Goal: Check status

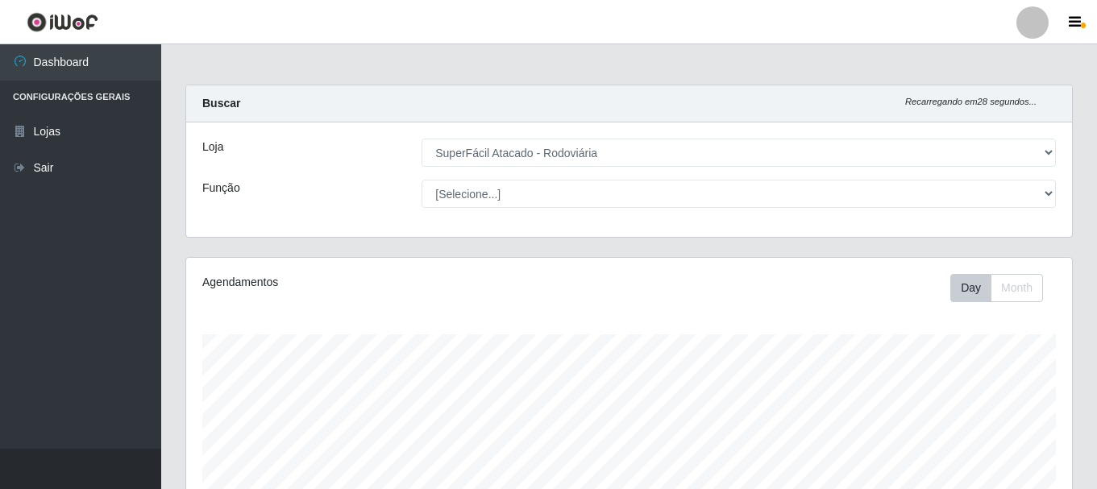
select select "400"
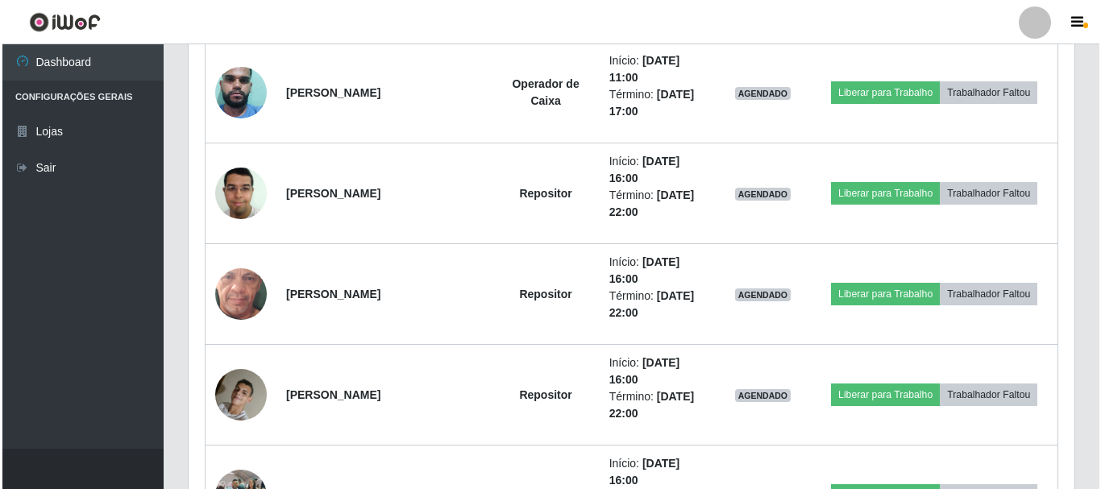
scroll to position [1181, 0]
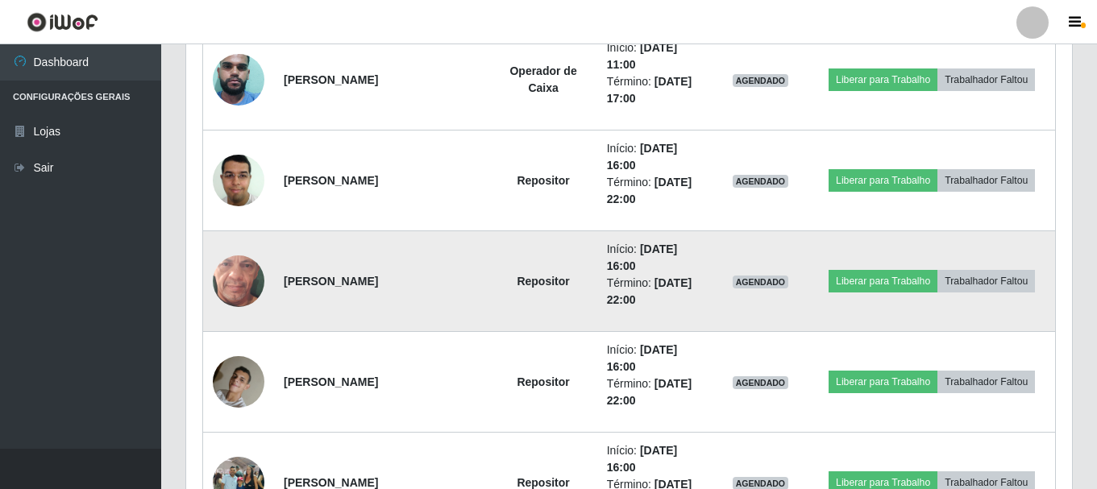
click at [235, 275] on img at bounding box center [239, 281] width 52 height 114
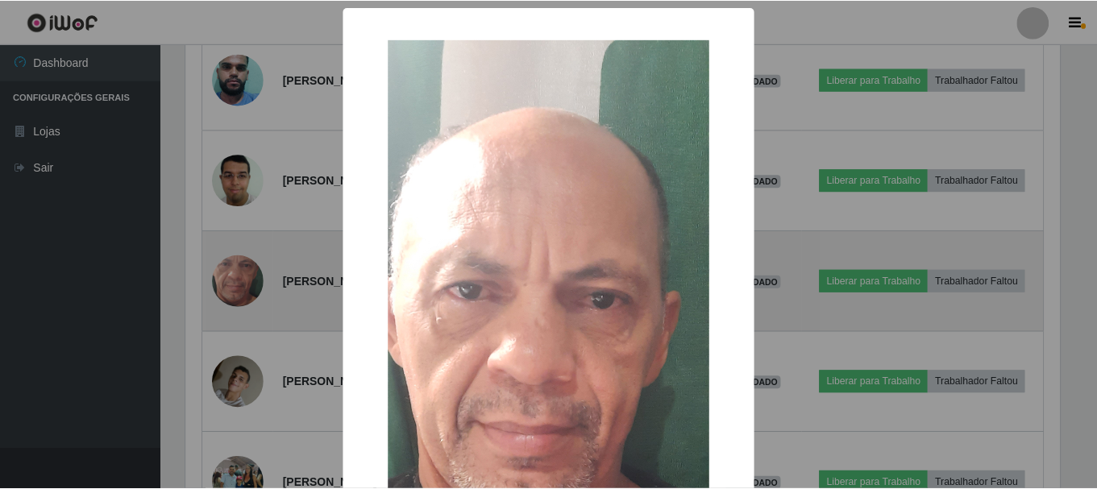
scroll to position [334, 878]
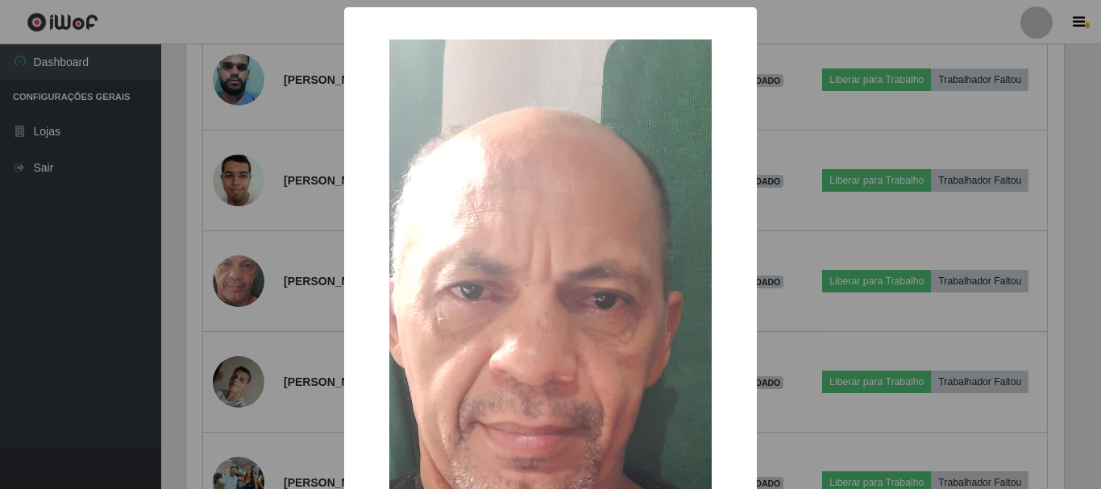
click at [67, 284] on div "× OK Cancel" at bounding box center [550, 244] width 1101 height 489
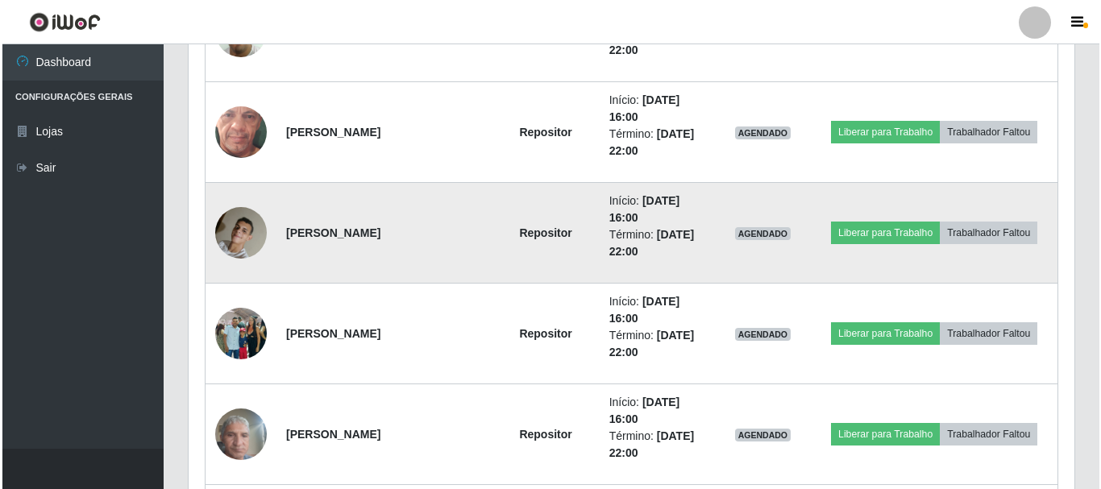
scroll to position [1342, 0]
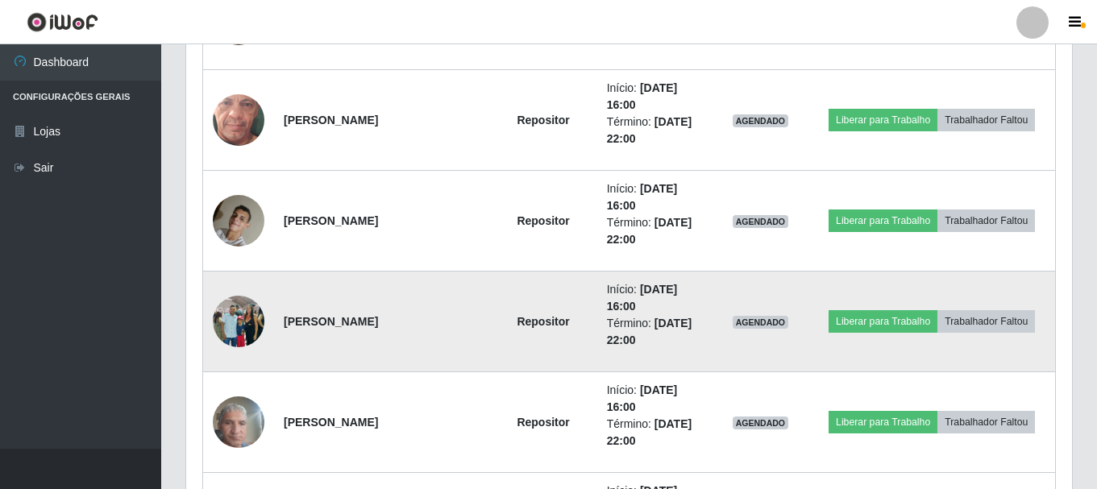
click at [244, 316] on img at bounding box center [239, 322] width 52 height 68
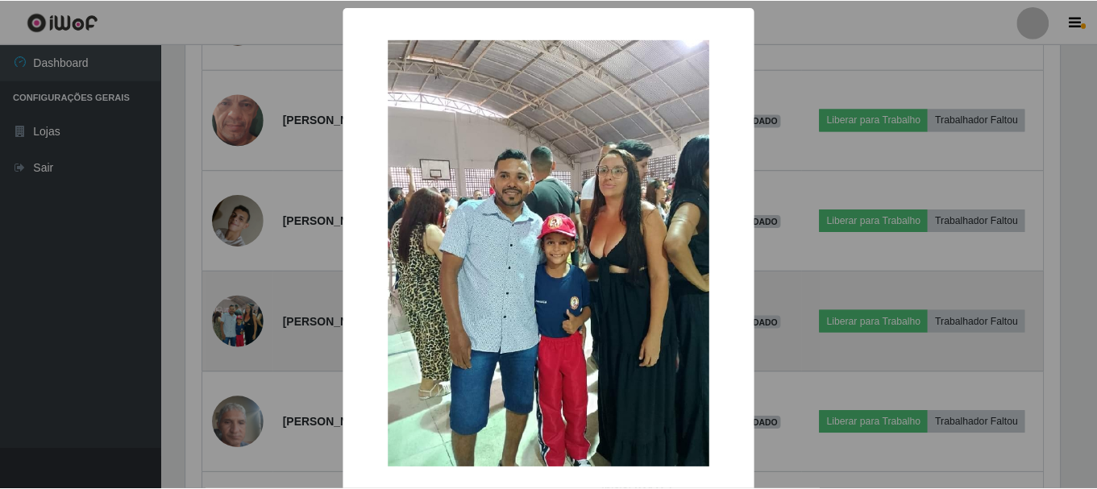
scroll to position [334, 878]
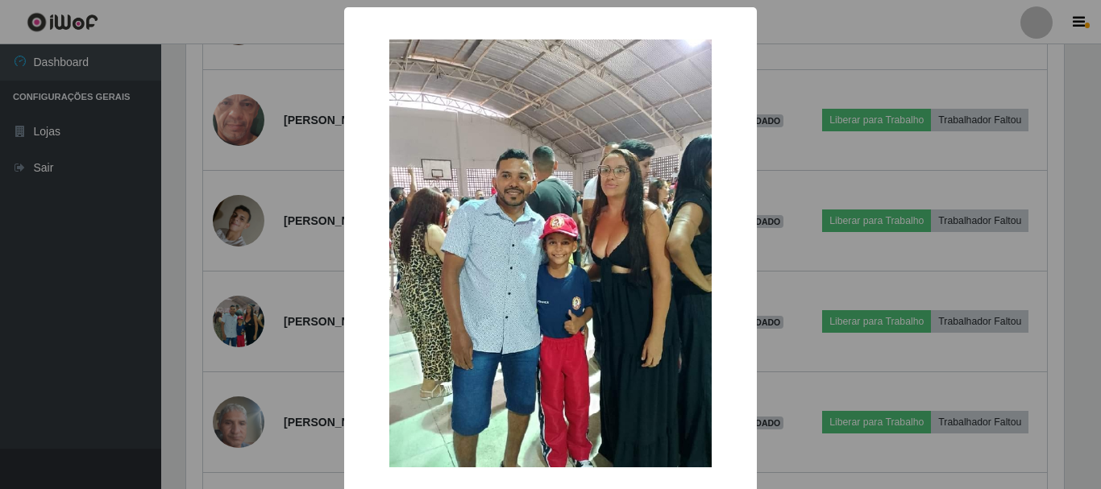
click at [80, 297] on div "× OK Cancel" at bounding box center [550, 244] width 1101 height 489
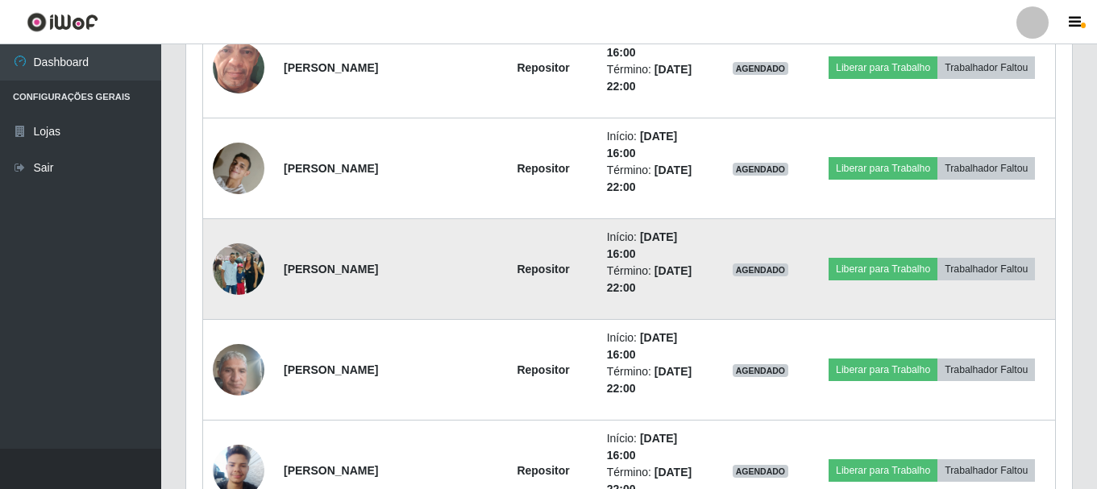
scroll to position [1422, 0]
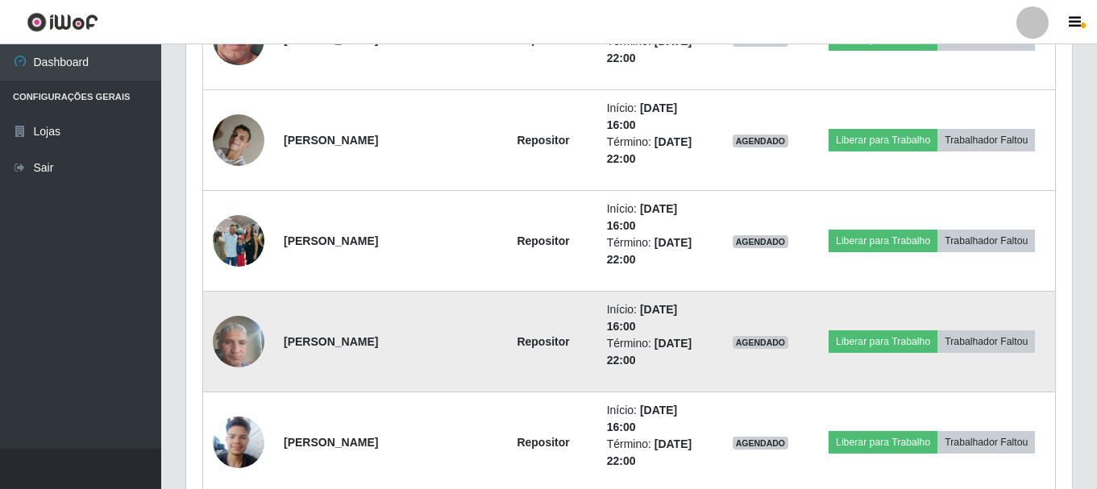
click at [237, 345] on img at bounding box center [239, 341] width 52 height 68
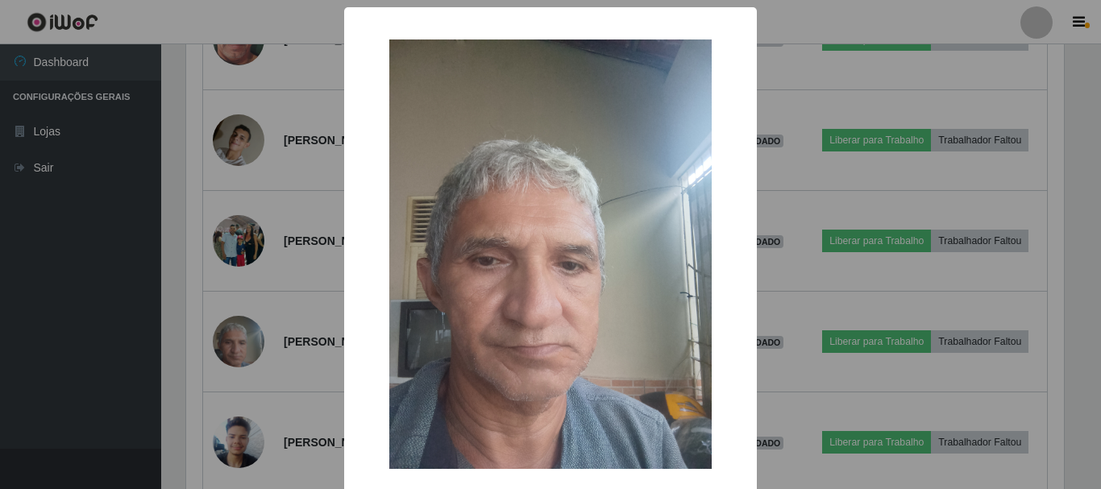
click at [44, 319] on div "× OK Cancel" at bounding box center [550, 244] width 1101 height 489
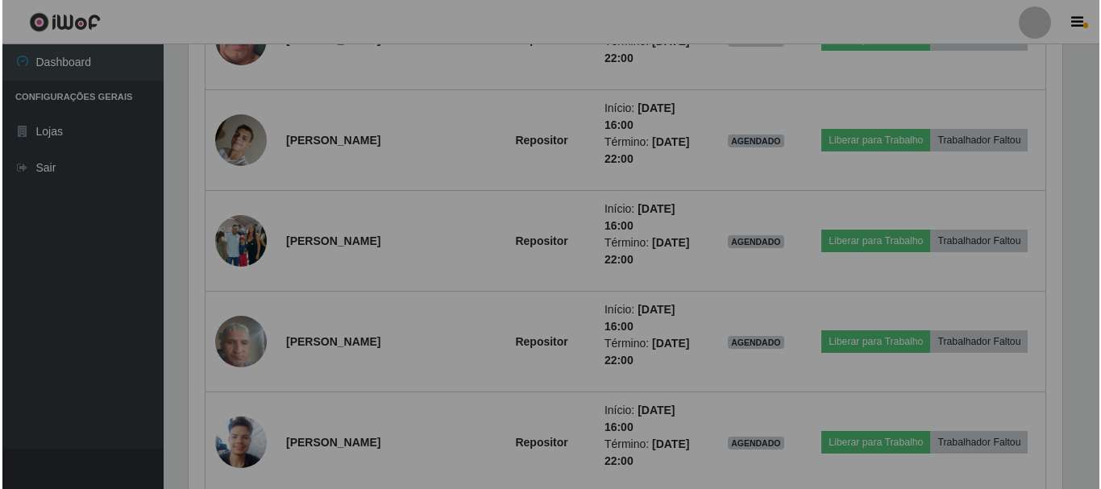
scroll to position [334, 886]
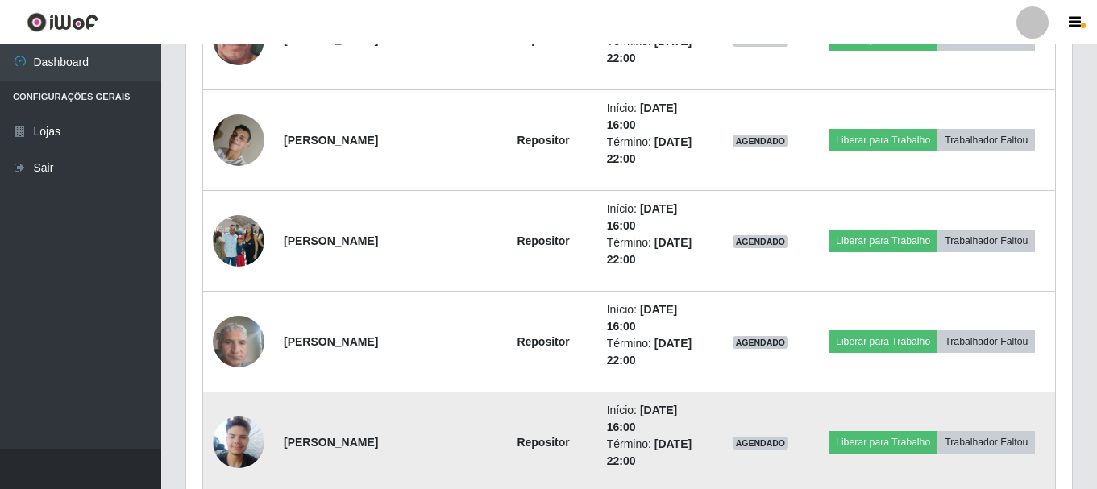
click at [239, 431] on img at bounding box center [239, 442] width 52 height 68
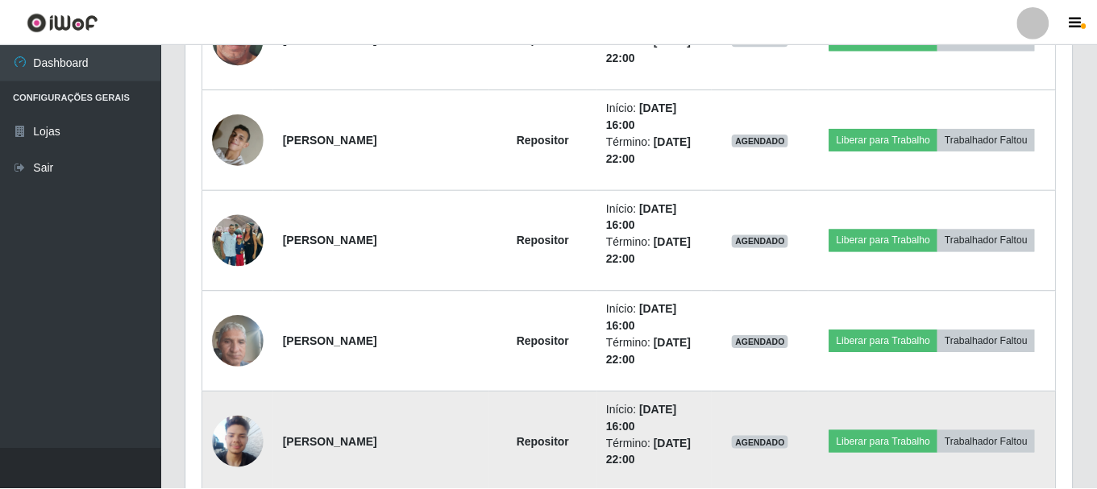
scroll to position [334, 878]
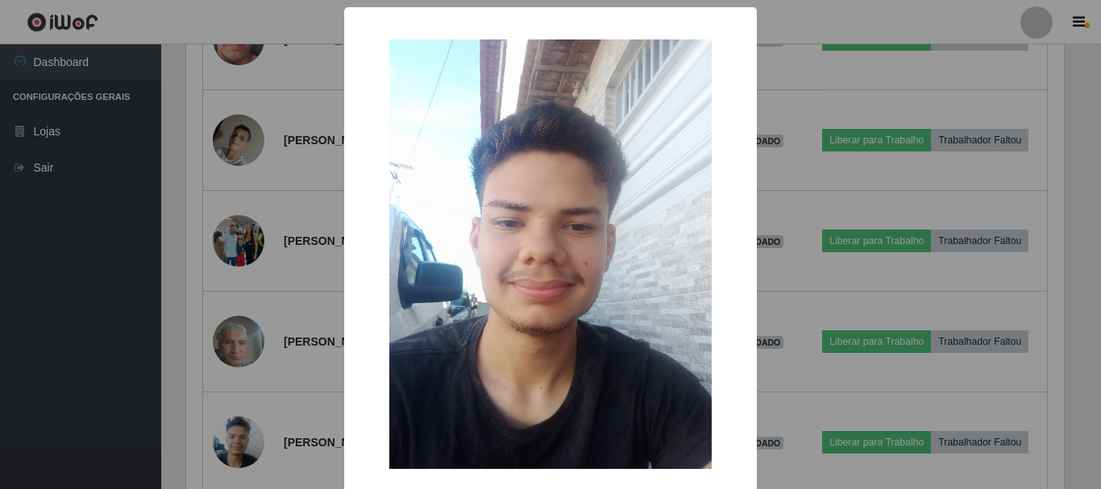
click at [59, 308] on div "× OK Cancel" at bounding box center [550, 244] width 1101 height 489
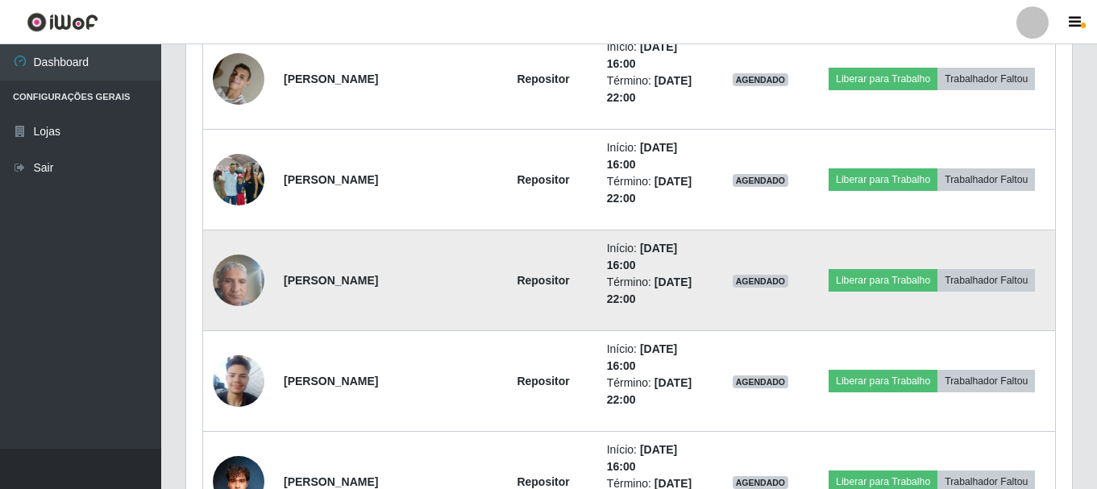
scroll to position [1583, 0]
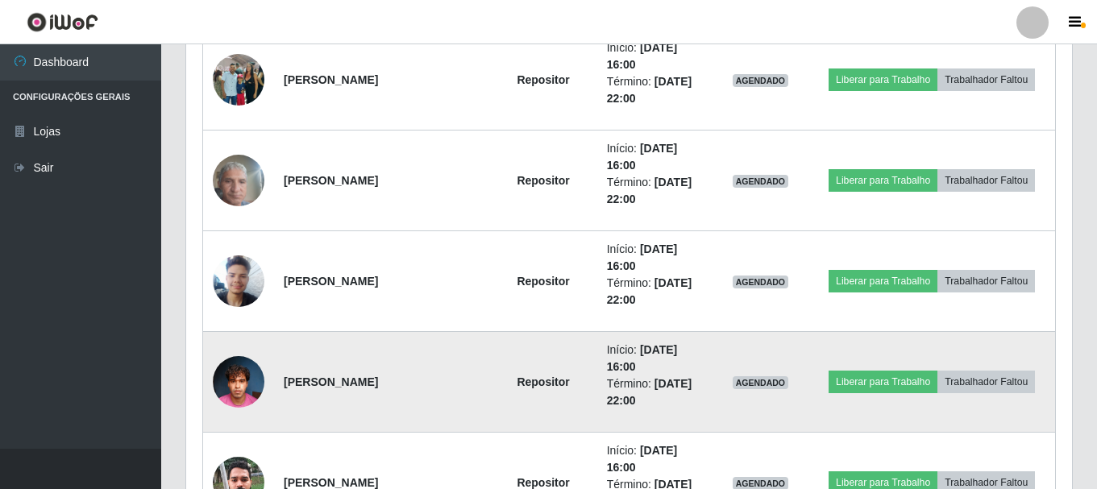
click at [236, 380] on img at bounding box center [239, 381] width 52 height 68
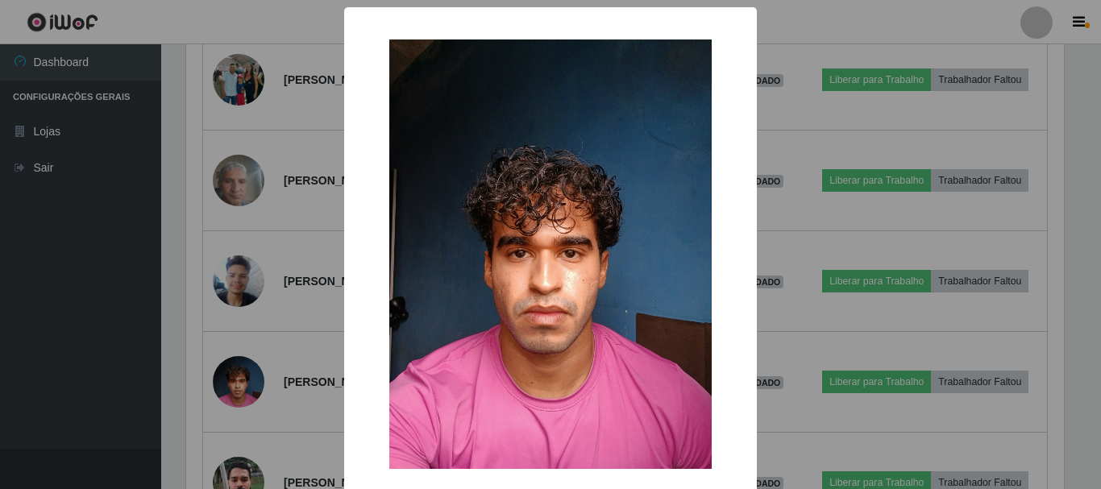
click at [66, 301] on div "× OK Cancel" at bounding box center [550, 244] width 1101 height 489
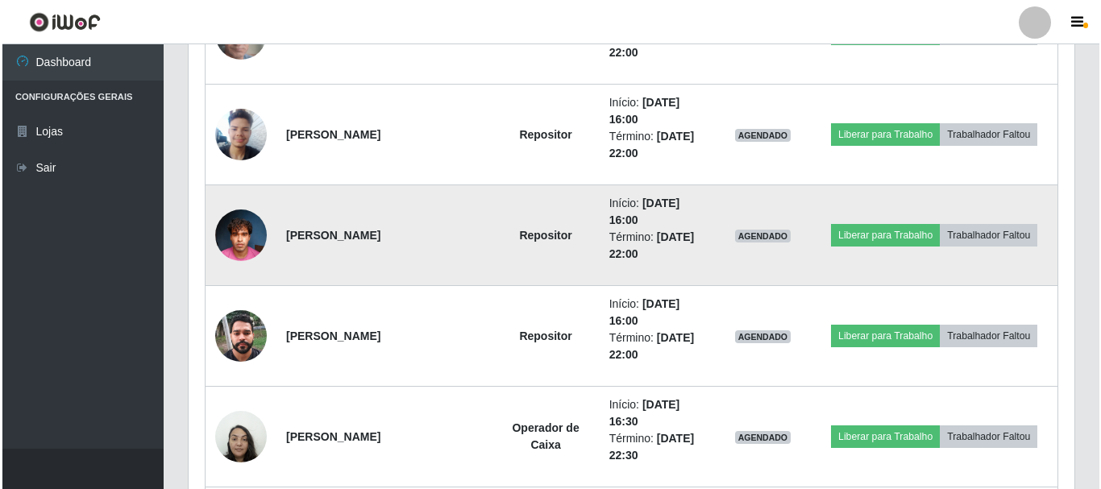
scroll to position [1745, 0]
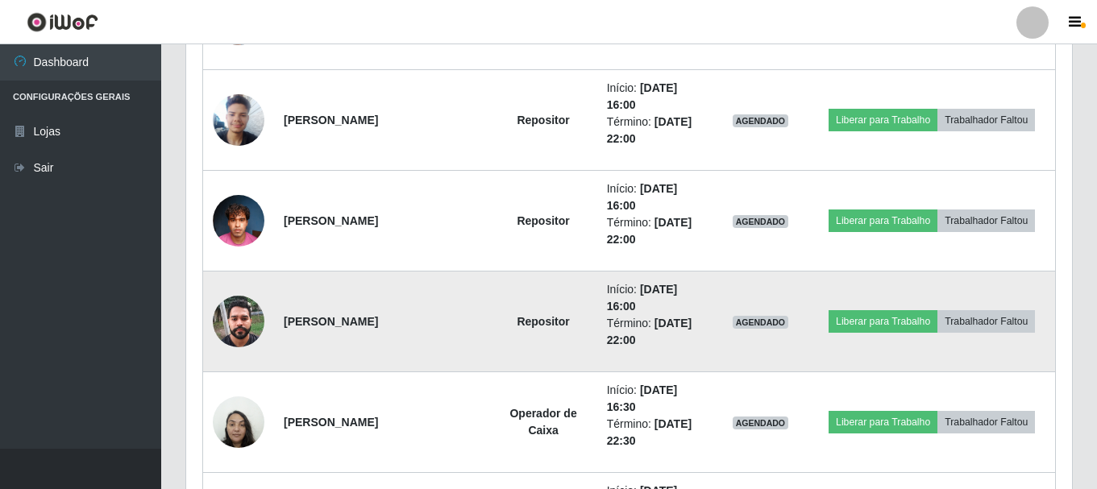
click at [232, 321] on img at bounding box center [239, 321] width 52 height 68
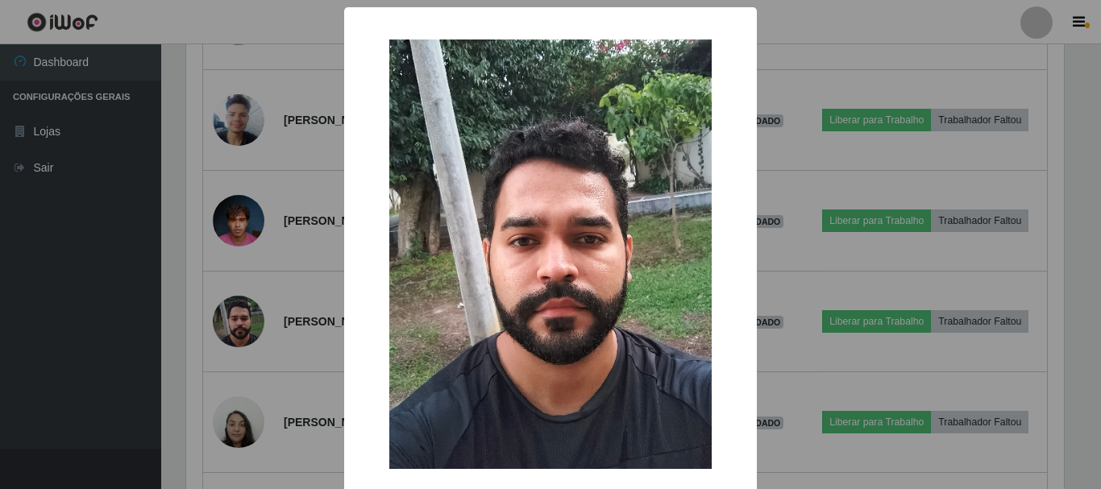
click at [110, 316] on div "× OK Cancel" at bounding box center [550, 244] width 1101 height 489
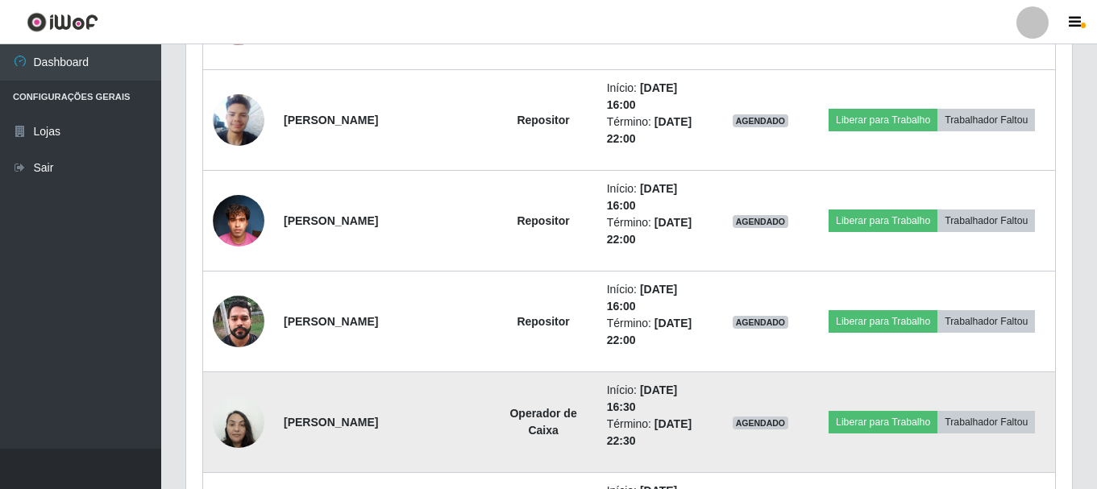
click at [232, 422] on img at bounding box center [239, 422] width 52 height 68
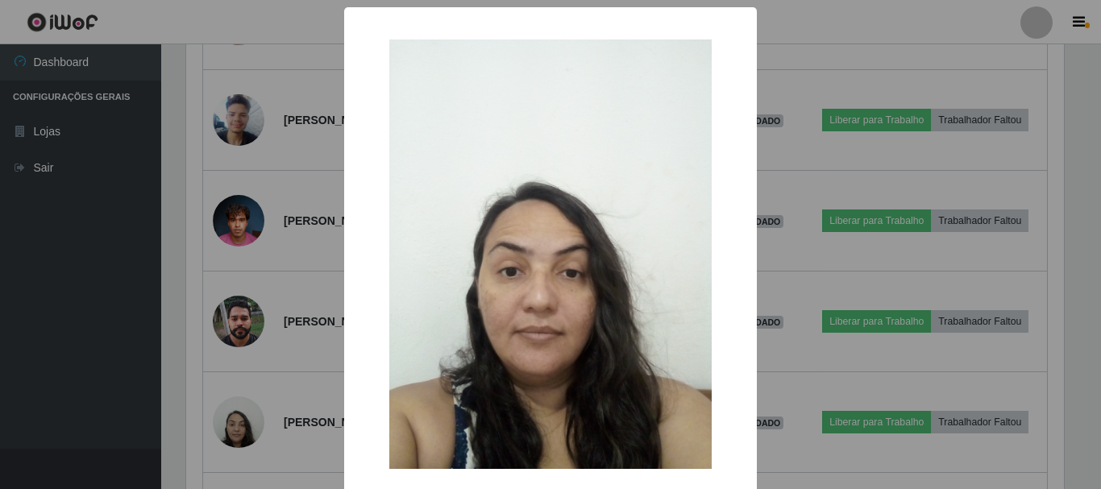
click at [93, 330] on div "× OK Cancel" at bounding box center [550, 244] width 1101 height 489
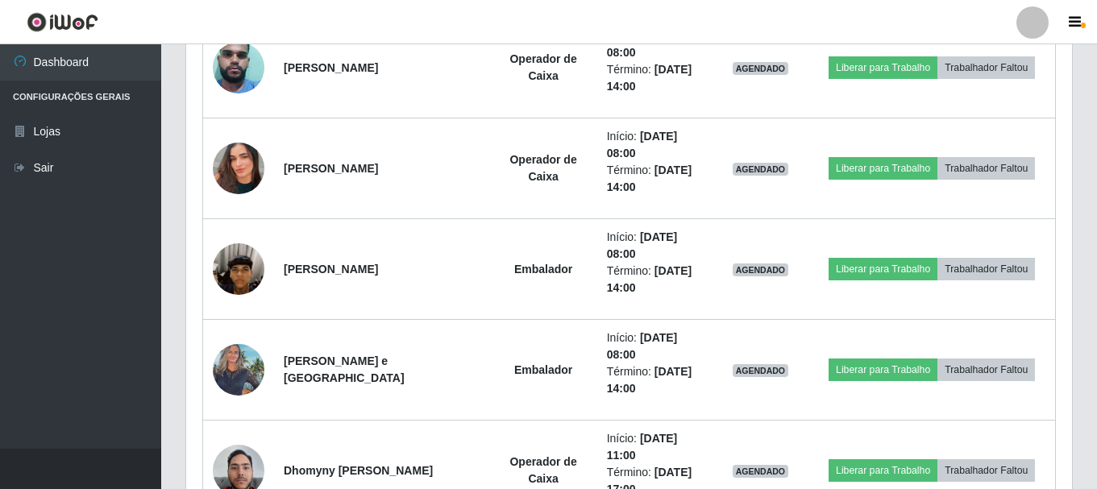
scroll to position [3034, 0]
